Goal: Task Accomplishment & Management: Complete application form

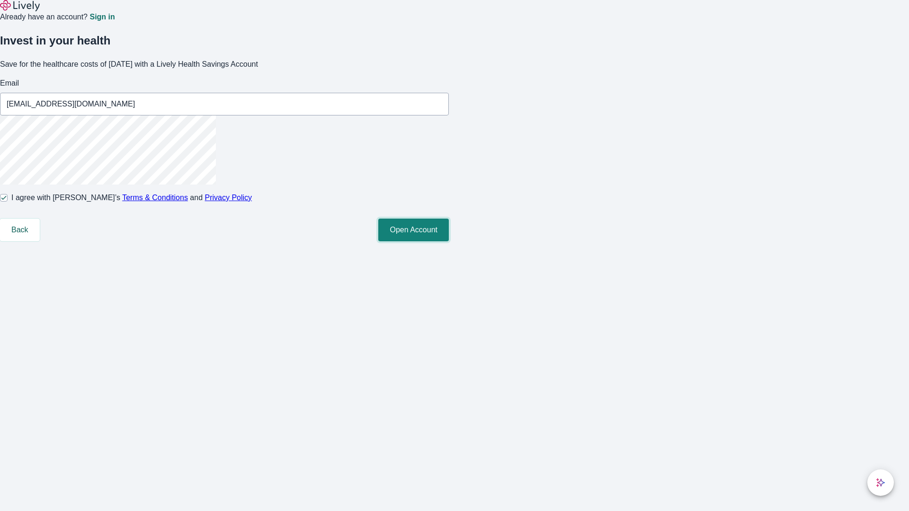
click at [449, 241] on button "Open Account" at bounding box center [413, 230] width 71 height 23
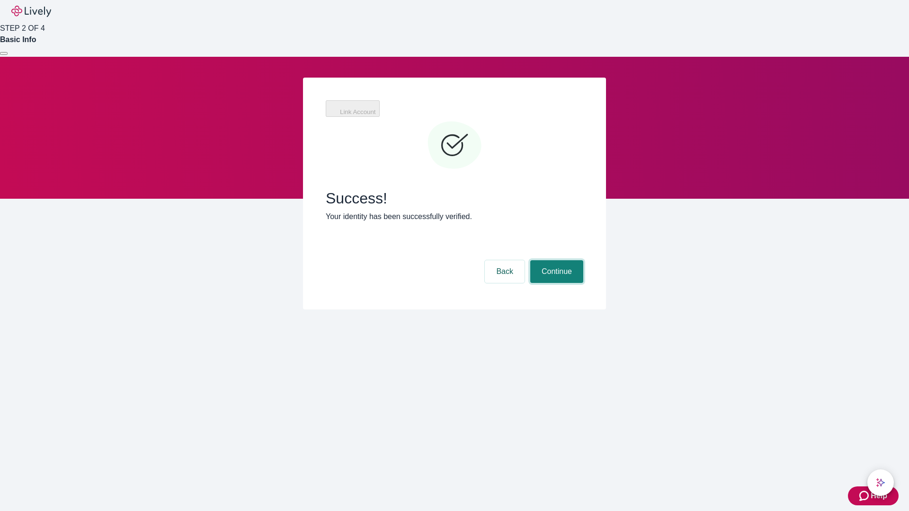
click at [555, 260] on button "Continue" at bounding box center [556, 271] width 53 height 23
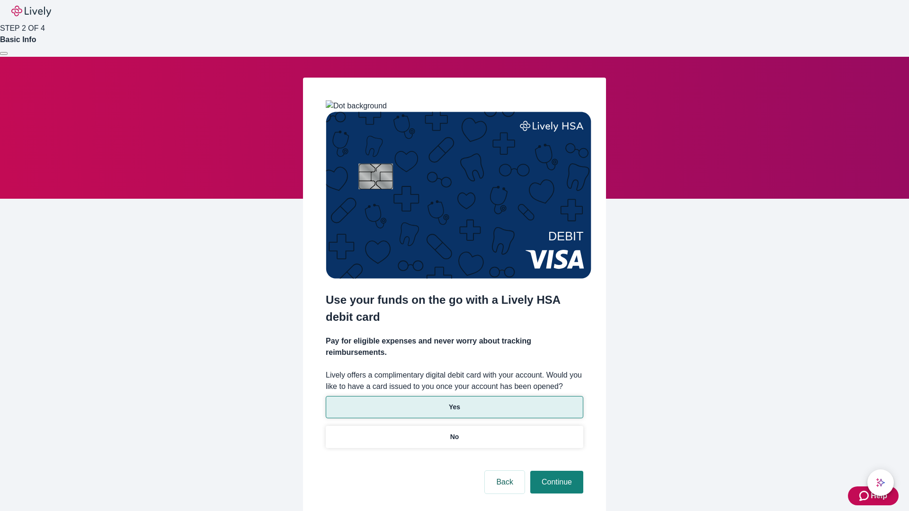
click at [454, 402] on p "Yes" at bounding box center [454, 407] width 11 height 10
click at [555, 471] on button "Continue" at bounding box center [556, 482] width 53 height 23
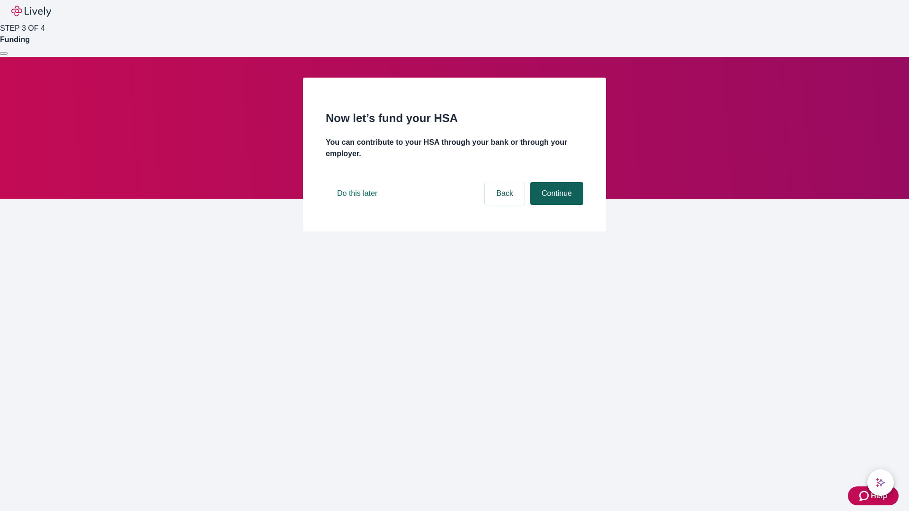
click at [555, 205] on button "Continue" at bounding box center [556, 193] width 53 height 23
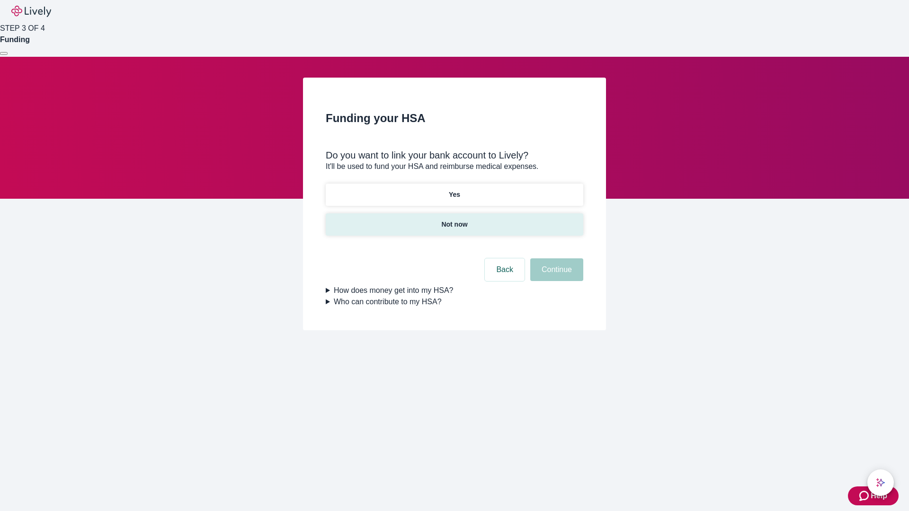
click at [454, 220] on p "Not now" at bounding box center [454, 225] width 26 height 10
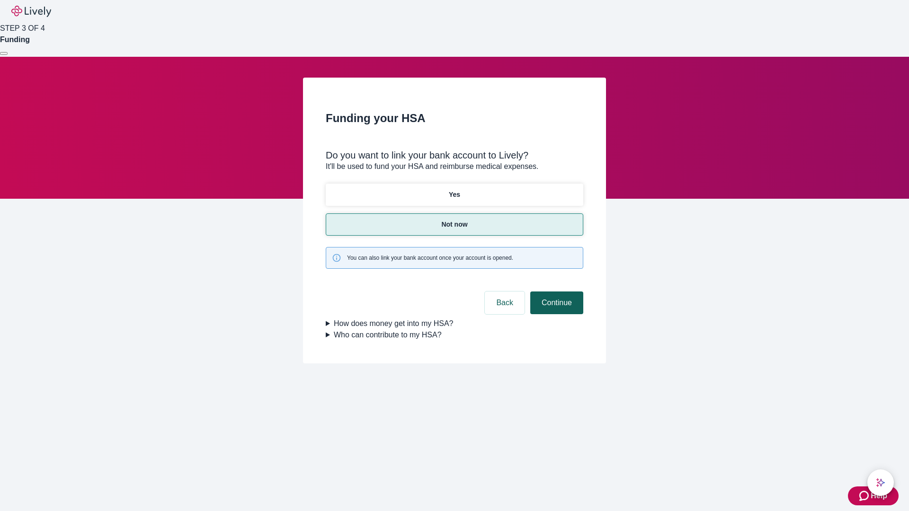
click at [555, 292] on button "Continue" at bounding box center [556, 303] width 53 height 23
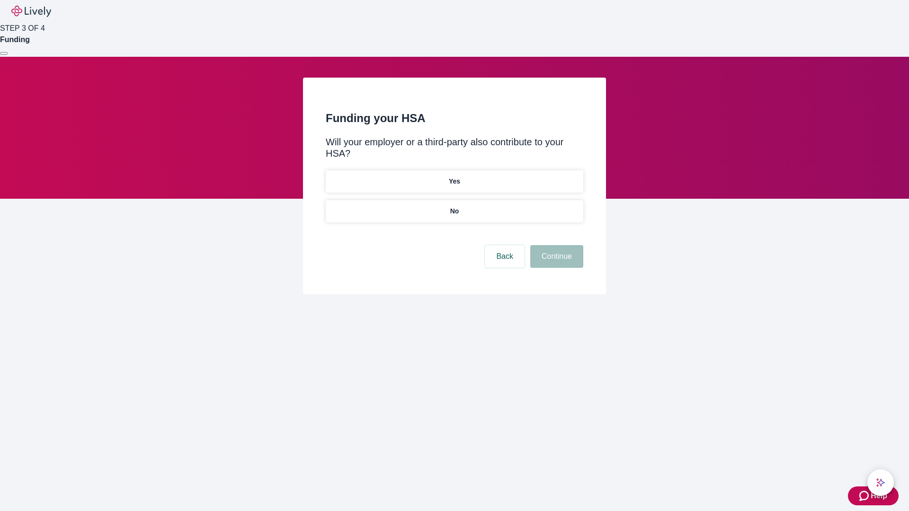
click at [454, 206] on p "No" at bounding box center [454, 211] width 9 height 10
click at [555, 245] on button "Continue" at bounding box center [556, 256] width 53 height 23
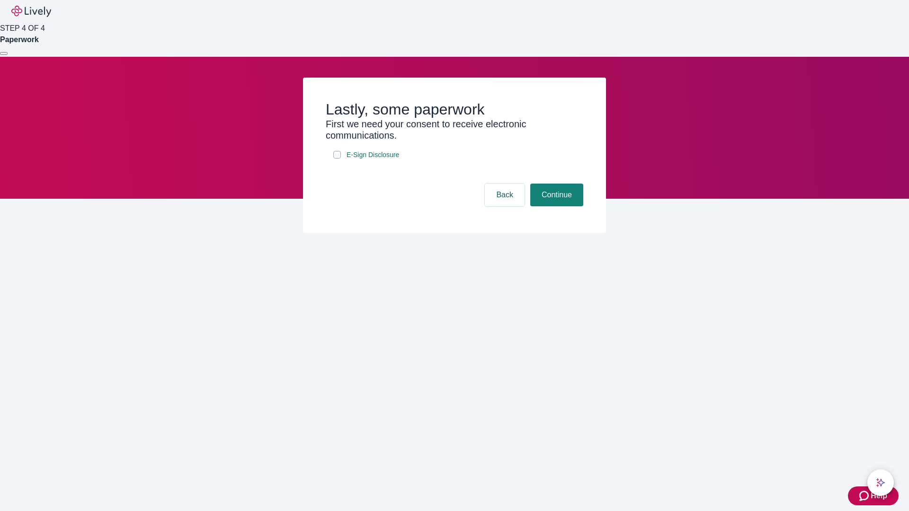
click at [337, 159] on input "E-Sign Disclosure" at bounding box center [337, 155] width 8 height 8
checkbox input "true"
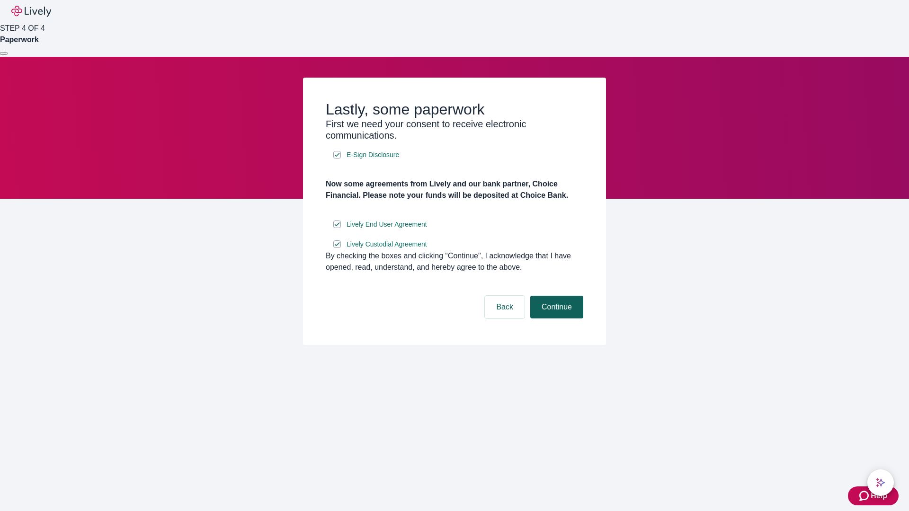
click at [555, 319] on button "Continue" at bounding box center [556, 307] width 53 height 23
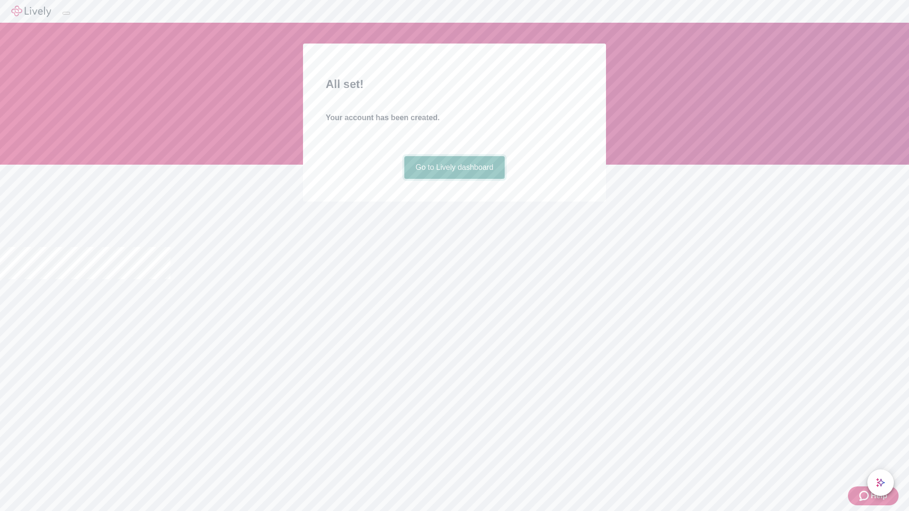
click at [454, 179] on link "Go to Lively dashboard" at bounding box center [454, 167] width 101 height 23
